Goal: Task Accomplishment & Management: Complete application form

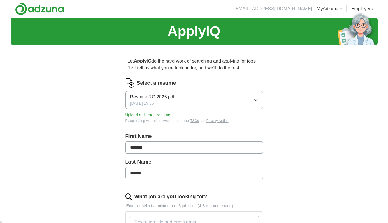
click at [152, 114] on button "Upload a different resume" at bounding box center [147, 115] width 45 height 6
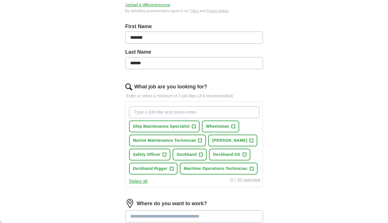
scroll to position [115, 0]
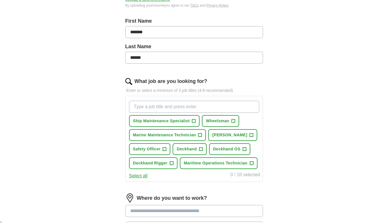
click at [191, 105] on input "What job are you looking for?" at bounding box center [194, 107] width 130 height 12
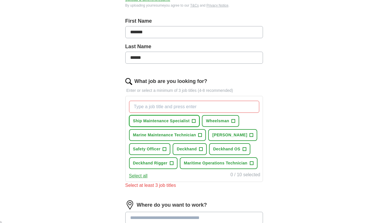
click at [179, 118] on span "Ship Maintenance Specialist" at bounding box center [161, 121] width 57 height 6
click at [212, 138] on span "[PERSON_NAME]" at bounding box center [229, 135] width 35 height 6
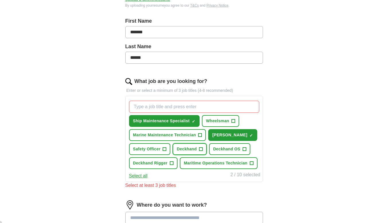
click at [173, 155] on button "Deckhand +" at bounding box center [190, 149] width 34 height 12
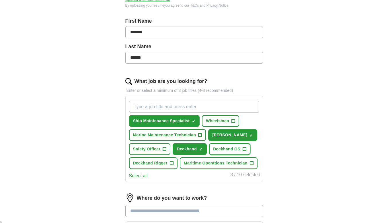
click at [209, 155] on button "Deckhand OS +" at bounding box center [229, 149] width 41 height 12
click at [173, 162] on span "+" at bounding box center [171, 163] width 3 height 5
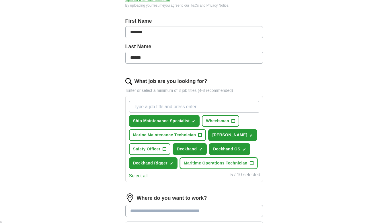
click at [250, 165] on span "+" at bounding box center [251, 163] width 3 height 5
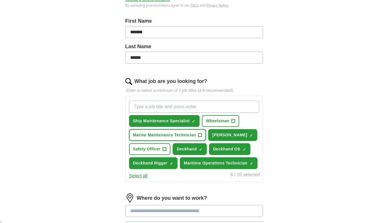
click at [199, 135] on span "+" at bounding box center [199, 135] width 3 height 5
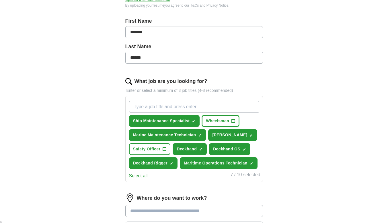
click at [233, 119] on span "+" at bounding box center [233, 121] width 3 height 5
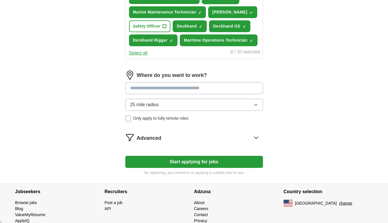
scroll to position [238, 0]
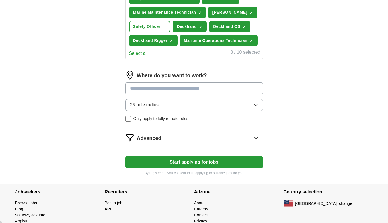
click at [224, 94] on input at bounding box center [194, 88] width 138 height 12
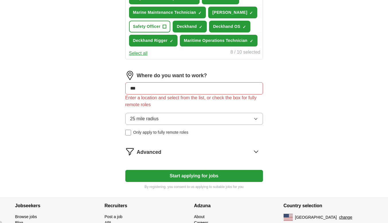
click at [228, 94] on input "***" at bounding box center [194, 88] width 138 height 12
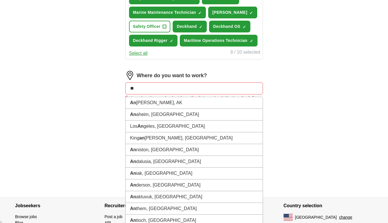
type input "*"
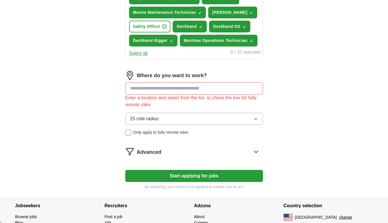
type input "*"
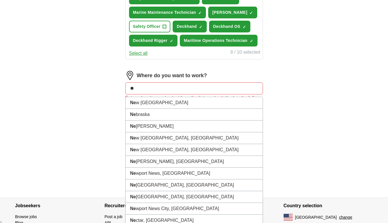
type input "*"
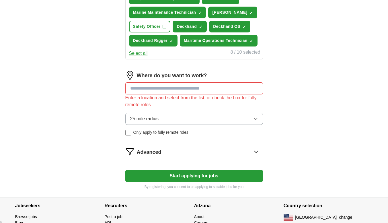
click at [238, 94] on input at bounding box center [194, 88] width 138 height 12
type input "*"
type input "***"
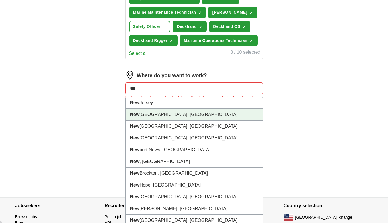
click at [226, 120] on li "[GEOGRAPHIC_DATA], [GEOGRAPHIC_DATA]" at bounding box center [194, 115] width 137 height 12
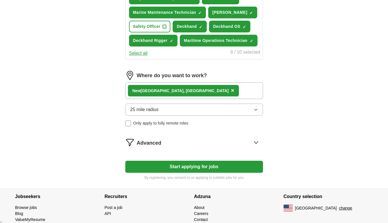
click at [221, 116] on button "25 mile radius" at bounding box center [194, 109] width 138 height 12
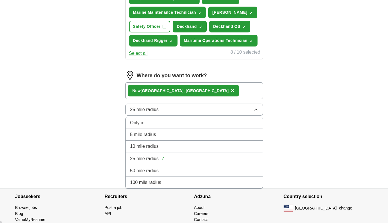
click at [187, 186] on div "100 mile radius" at bounding box center [194, 182] width 128 height 7
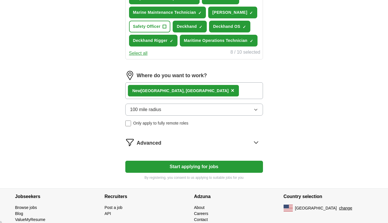
click at [230, 99] on div "[GEOGRAPHIC_DATA], [GEOGRAPHIC_DATA] ×" at bounding box center [194, 90] width 138 height 17
click at [198, 99] on div "[GEOGRAPHIC_DATA], [GEOGRAPHIC_DATA] ×" at bounding box center [194, 90] width 138 height 17
click at [231, 99] on div "[GEOGRAPHIC_DATA], [GEOGRAPHIC_DATA] ×" at bounding box center [194, 90] width 138 height 17
click at [213, 99] on div "[GEOGRAPHIC_DATA], [GEOGRAPHIC_DATA] ×" at bounding box center [194, 90] width 138 height 17
click at [257, 147] on icon at bounding box center [255, 142] width 9 height 9
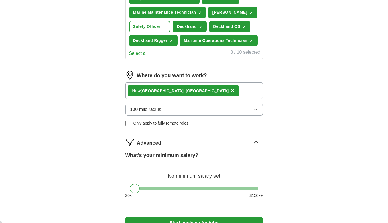
click at [186, 99] on div "[GEOGRAPHIC_DATA], [GEOGRAPHIC_DATA] ×" at bounding box center [194, 90] width 138 height 17
click at [188, 99] on div "[GEOGRAPHIC_DATA], [GEOGRAPHIC_DATA] ×" at bounding box center [194, 90] width 138 height 17
click at [231, 93] on span "×" at bounding box center [232, 90] width 3 height 6
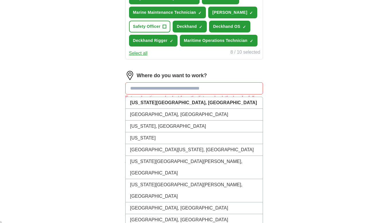
click at [176, 94] on input at bounding box center [194, 88] width 138 height 12
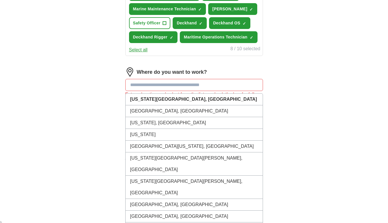
scroll to position [240, 0]
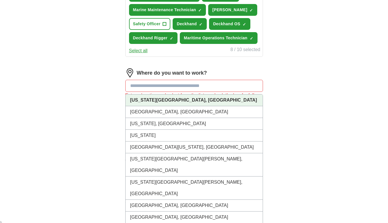
click at [210, 106] on li "[US_STATE][GEOGRAPHIC_DATA], [GEOGRAPHIC_DATA]" at bounding box center [194, 100] width 137 height 12
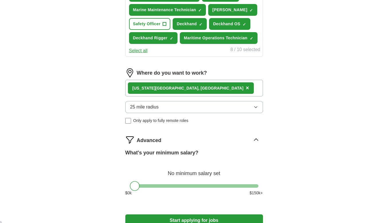
click at [192, 113] on button "25 mile radius" at bounding box center [194, 107] width 138 height 12
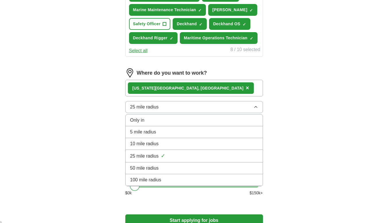
click at [189, 183] on div "100 mile radius" at bounding box center [194, 179] width 128 height 7
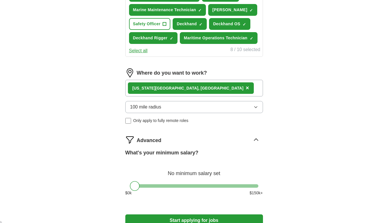
click at [195, 124] on label "Only apply to fully remote roles" at bounding box center [194, 121] width 138 height 6
click at [260, 156] on form "Select a resume Resume Deckhand RJ.pdf [DATE] 21:44 Upload a different resume B…" at bounding box center [194, 36] width 138 height 396
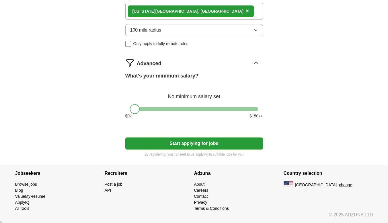
scroll to position [329, 0]
drag, startPoint x: 258, startPoint y: 110, endPoint x: 251, endPoint y: 111, distance: 7.3
click at [251, 111] on div at bounding box center [194, 108] width 138 height 3
click at [211, 144] on button "Start applying for jobs" at bounding box center [194, 143] width 138 height 12
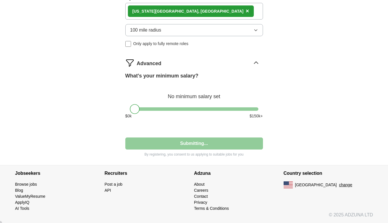
select select "**"
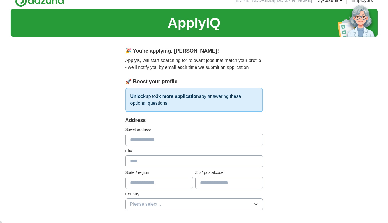
scroll to position [0, 0]
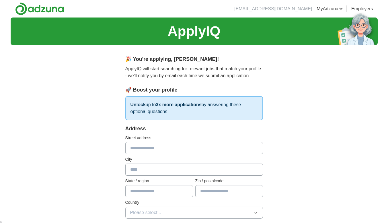
click at [222, 147] on input "text" at bounding box center [194, 148] width 138 height 12
type input "**********"
type input "**"
type input "*****"
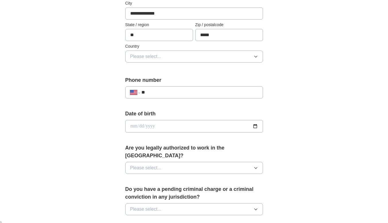
scroll to position [154, 0]
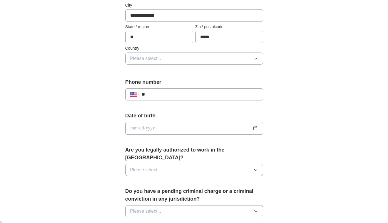
click at [251, 58] on button "Please select..." at bounding box center [194, 58] width 138 height 12
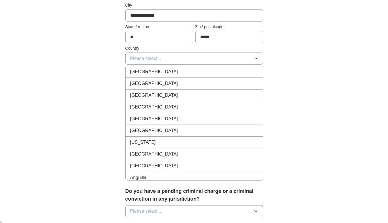
click at [213, 81] on div "[GEOGRAPHIC_DATA]" at bounding box center [194, 83] width 128 height 7
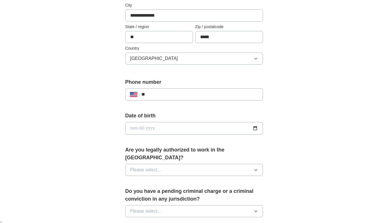
click at [205, 96] on input "**" at bounding box center [199, 94] width 116 height 7
type input "**********"
select select "**"
click at [254, 127] on input "date" at bounding box center [194, 128] width 138 height 13
click at [159, 126] on input "date" at bounding box center [194, 128] width 138 height 13
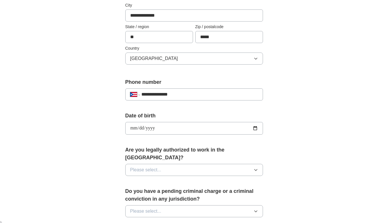
type input "**********"
click at [274, 137] on div "**********" at bounding box center [193, 141] width 183 height 490
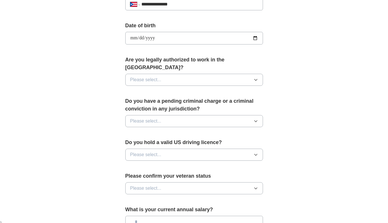
scroll to position [263, 0]
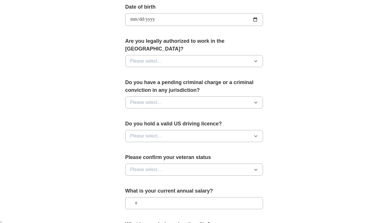
click at [253, 55] on button "Please select..." at bounding box center [194, 61] width 138 height 12
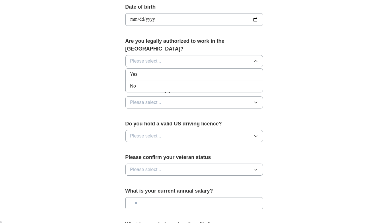
click at [232, 71] on div "Yes" at bounding box center [194, 74] width 128 height 7
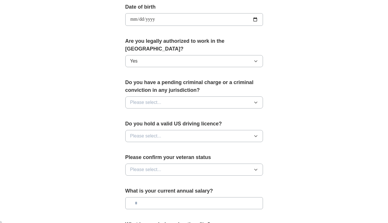
click at [228, 96] on button "Please select..." at bounding box center [194, 102] width 138 height 12
click at [206, 124] on div "No" at bounding box center [194, 127] width 128 height 7
click at [204, 130] on button "Please select..." at bounding box center [194, 136] width 138 height 12
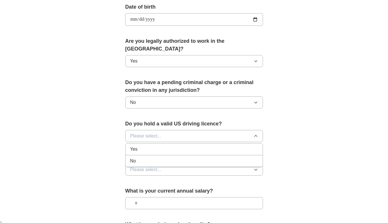
click at [197, 146] on div "Yes" at bounding box center [194, 149] width 128 height 7
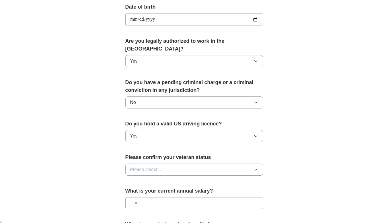
click at [196, 163] on button "Please select..." at bounding box center [194, 169] width 138 height 12
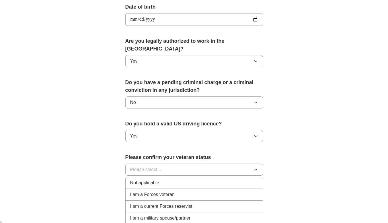
click at [193, 179] on div "Not applicable" at bounding box center [194, 182] width 128 height 7
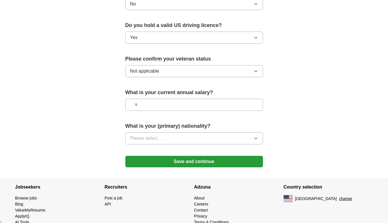
scroll to position [362, 0]
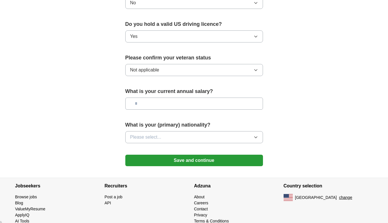
click at [207, 97] on input "text" at bounding box center [194, 103] width 138 height 12
click at [197, 131] on button "Please select..." at bounding box center [194, 137] width 138 height 12
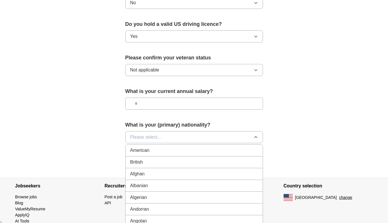
click at [191, 131] on button "Please select..." at bounding box center [194, 137] width 138 height 12
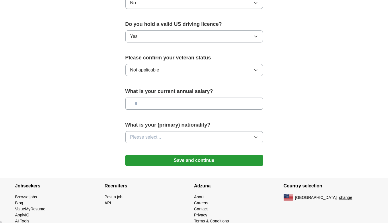
click at [191, 131] on button "Please select..." at bounding box center [194, 137] width 138 height 12
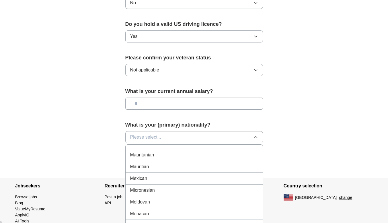
scroll to position [1318, 0]
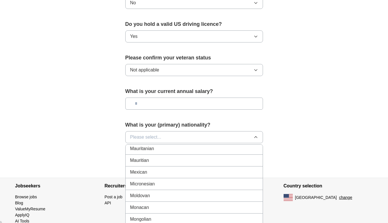
click at [218, 169] on div "Mexican" at bounding box center [194, 172] width 128 height 7
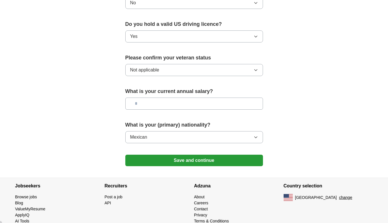
click at [199, 155] on button "Save and continue" at bounding box center [194, 160] width 138 height 11
